Goal: Task Accomplishment & Management: Use online tool/utility

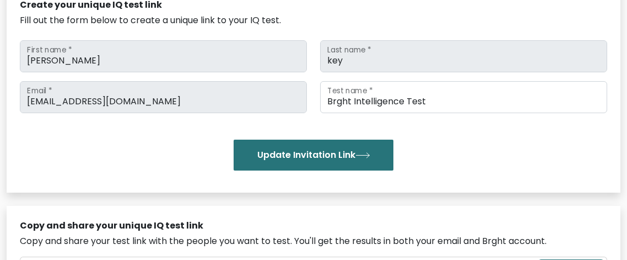
scroll to position [141, 0]
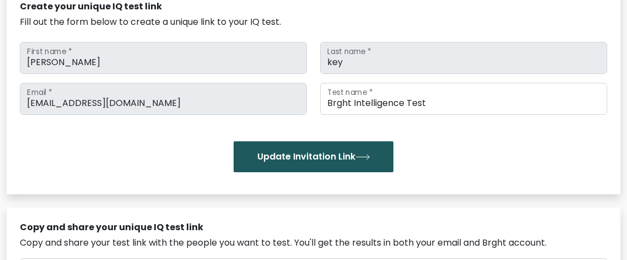
click at [318, 159] on button "Update Invitation Link" at bounding box center [314, 156] width 160 height 31
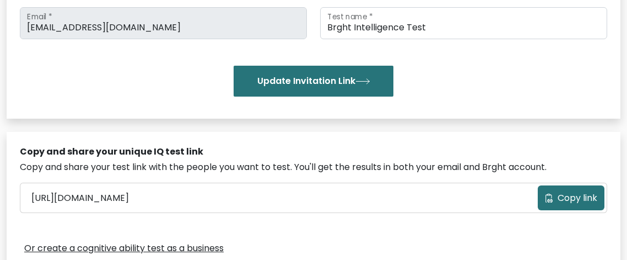
scroll to position [217, 0]
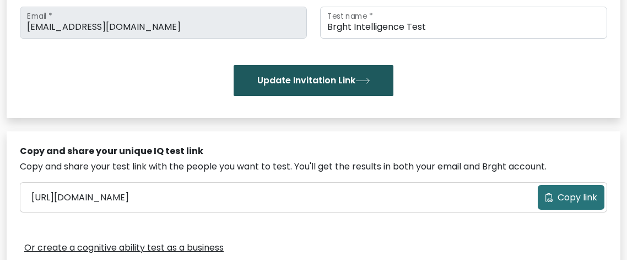
click at [289, 77] on button "Update Invitation Link" at bounding box center [314, 80] width 160 height 31
